Goal: Task Accomplishment & Management: Use online tool/utility

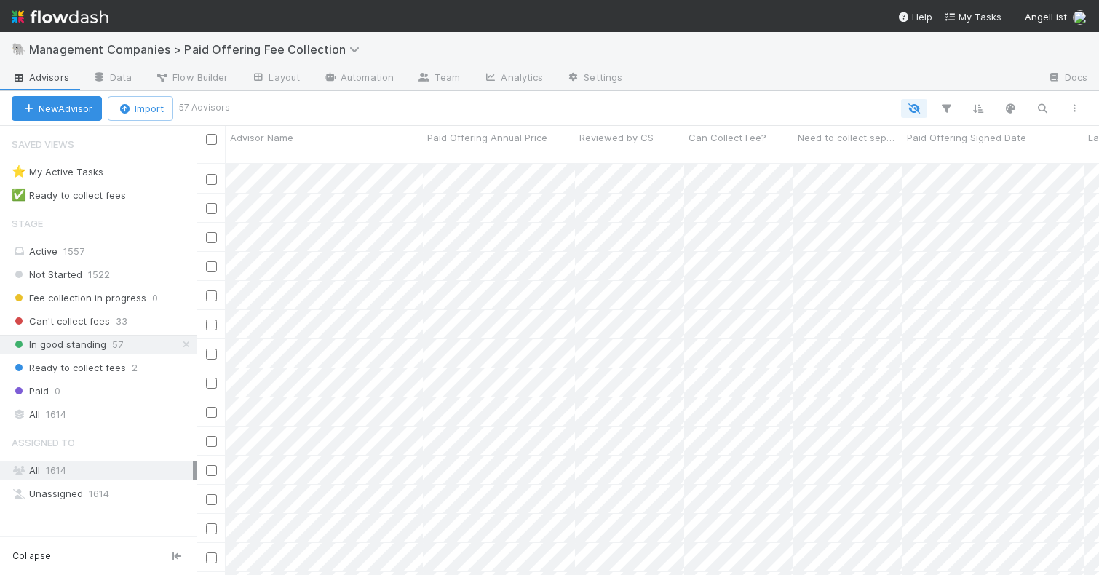
scroll to position [423, 903]
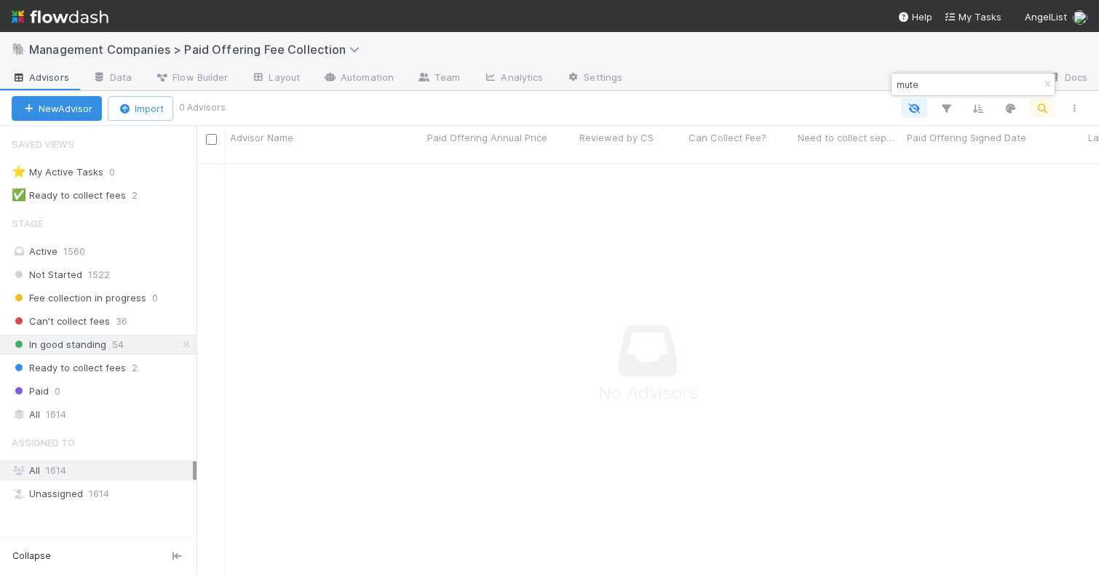
scroll to position [423, 903]
type input "m"
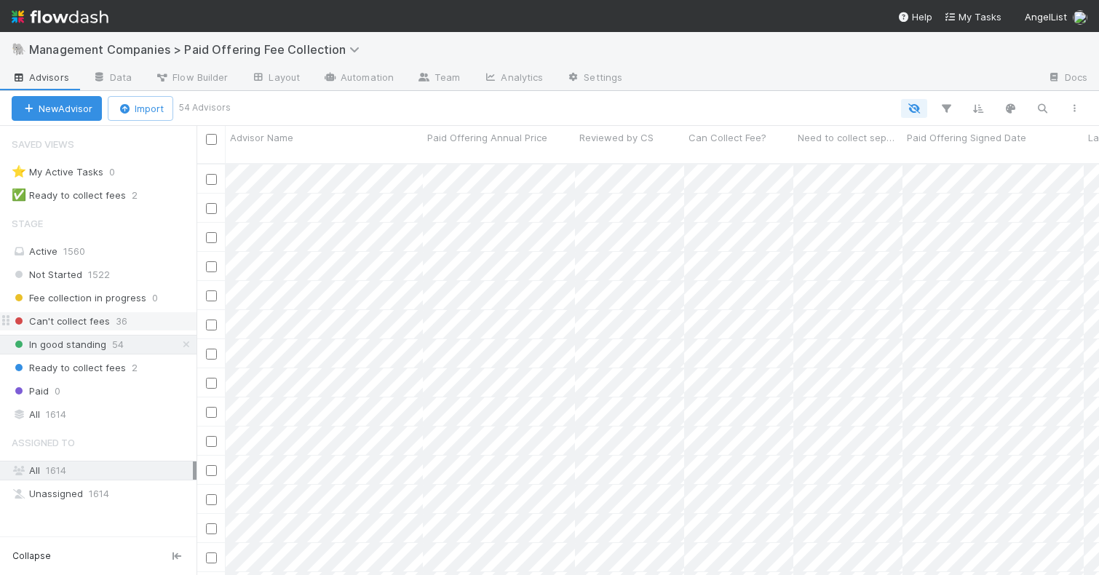
click at [87, 324] on span "Can't collect fees" at bounding box center [61, 321] width 98 height 18
click at [92, 344] on span "In good standing" at bounding box center [59, 345] width 95 height 18
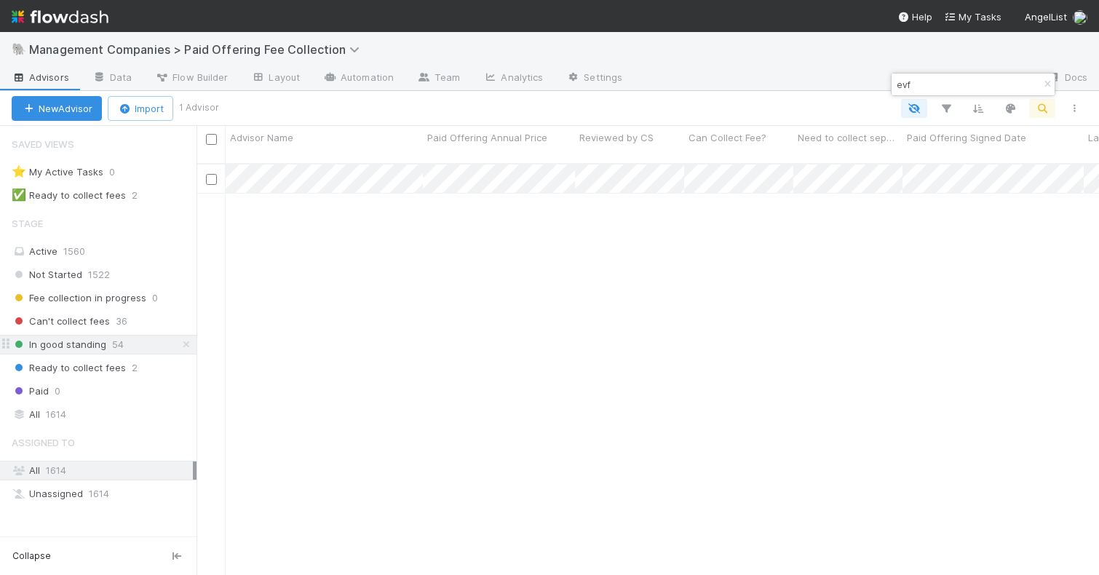
click at [95, 342] on span "In good standing" at bounding box center [59, 345] width 95 height 18
type input "0"
click at [60, 320] on span "Can't collect fees" at bounding box center [61, 321] width 98 height 18
type input "021"
click at [97, 345] on span "In good standing" at bounding box center [59, 345] width 95 height 18
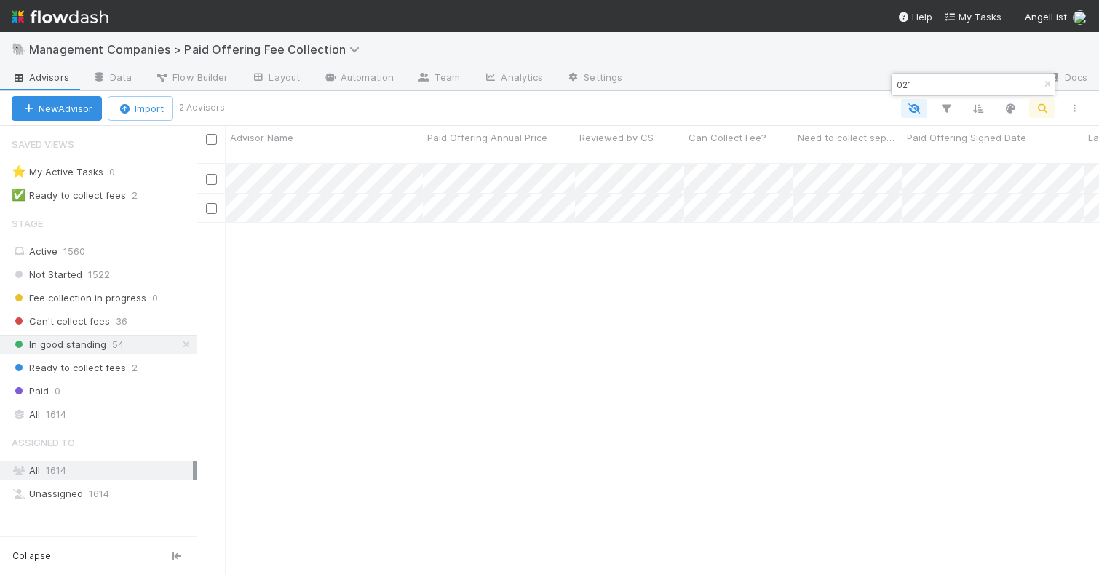
scroll to position [423, 903]
click at [1047, 82] on icon "button" at bounding box center [1047, 84] width 15 height 9
type input "e"
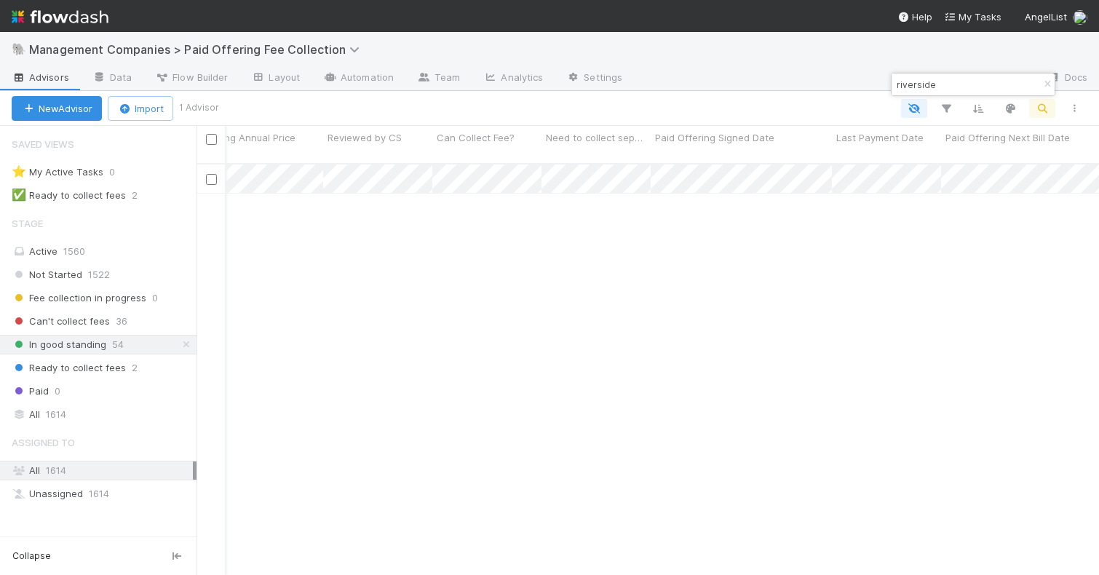
scroll to position [0, 286]
click at [914, 84] on input "riverside" at bounding box center [967, 84] width 146 height 17
type input "evf"
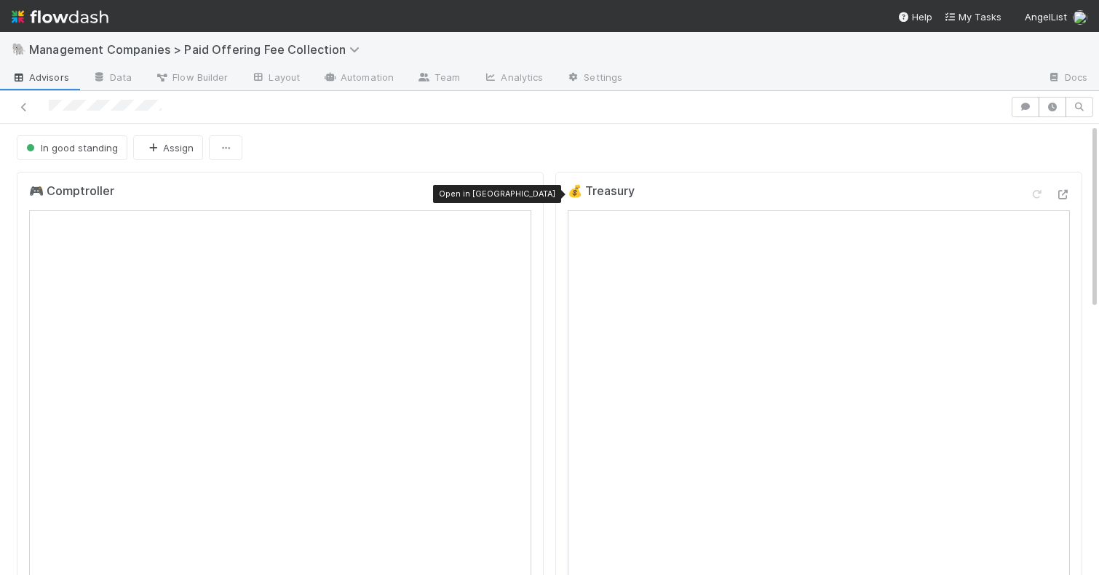
click at [521, 197] on icon at bounding box center [524, 194] width 15 height 9
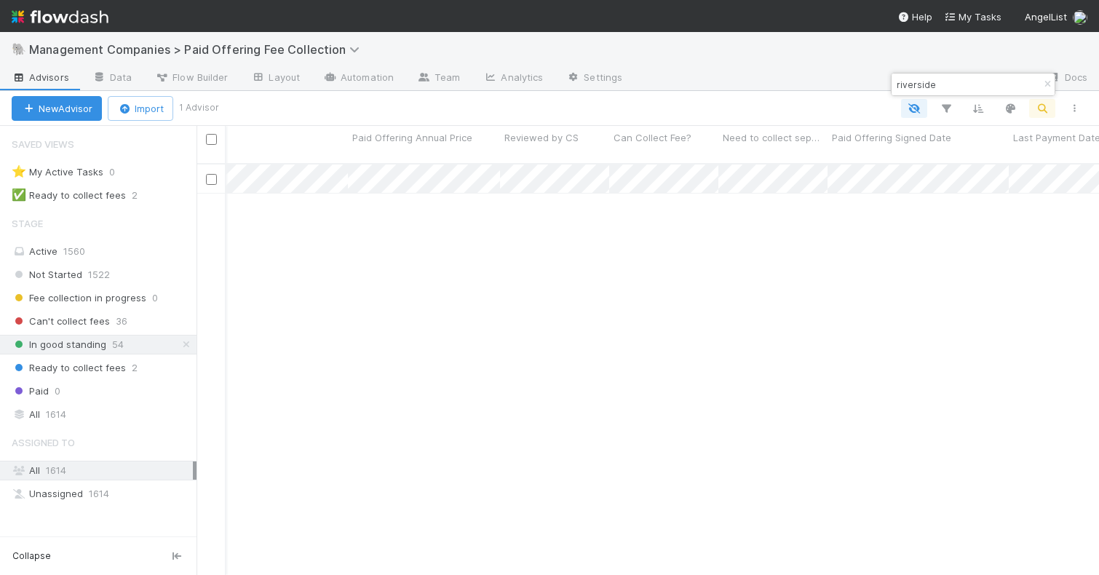
scroll to position [0, 76]
type input "riverside"
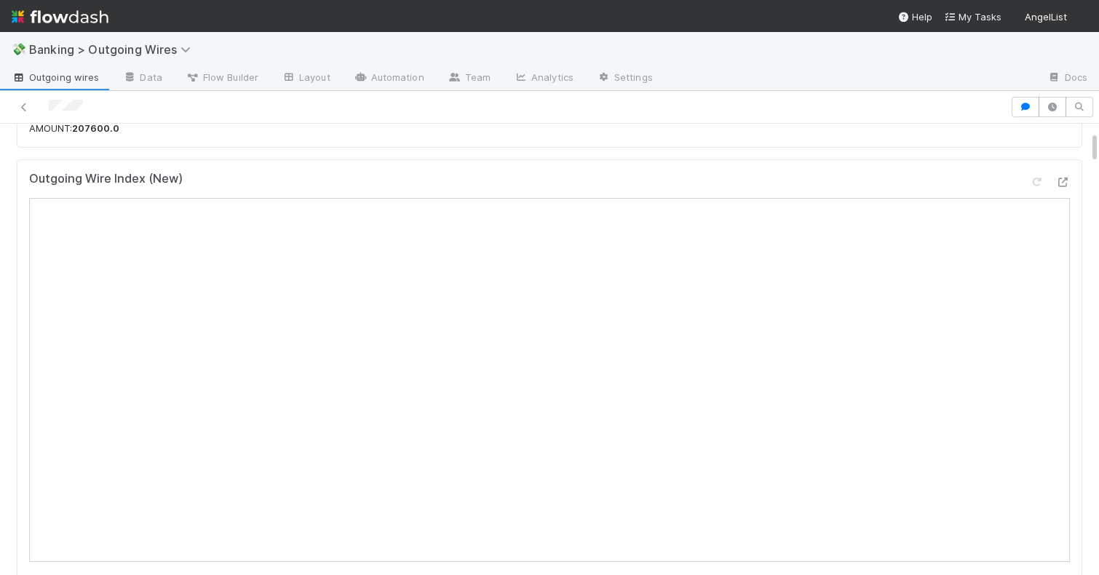
scroll to position [102, 0]
click at [1067, 187] on icon at bounding box center [1063, 185] width 15 height 9
